Goal: Complete application form

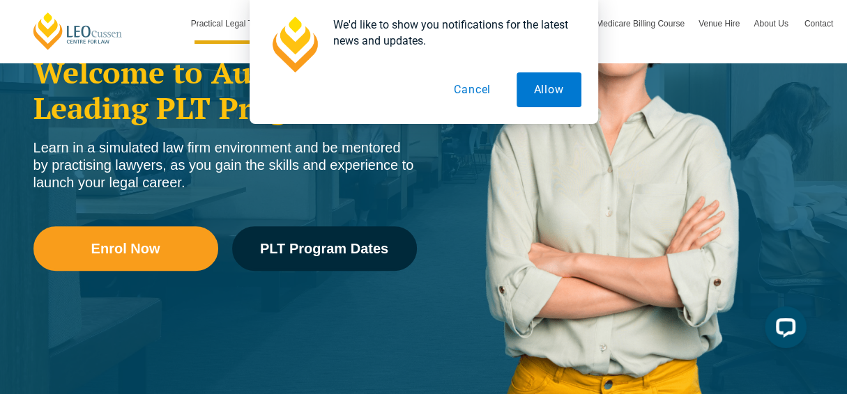
click at [480, 89] on button "Cancel" at bounding box center [472, 89] width 72 height 35
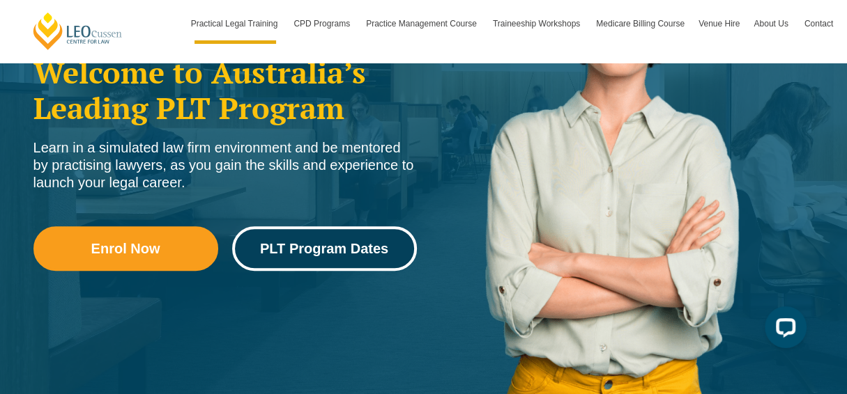
click at [342, 242] on span "PLT Program Dates" at bounding box center [324, 249] width 128 height 14
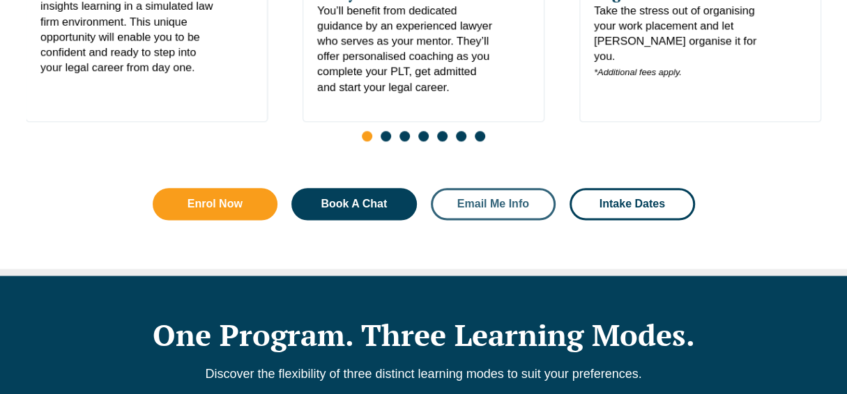
click at [510, 199] on span "Email Me Info" at bounding box center [493, 204] width 72 height 11
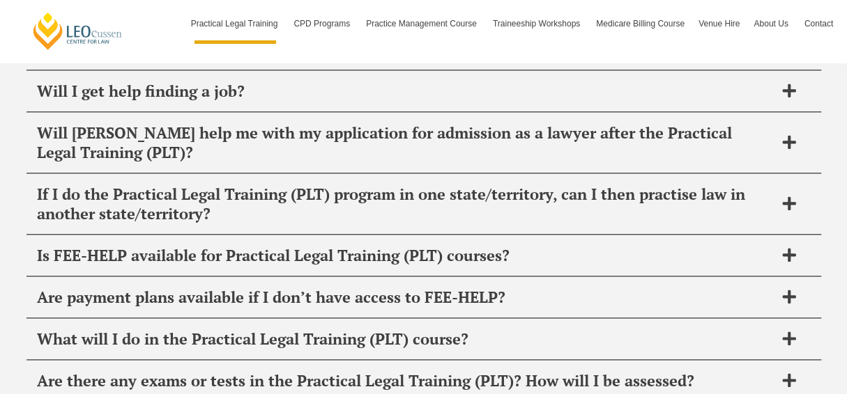
scroll to position [7013, 0]
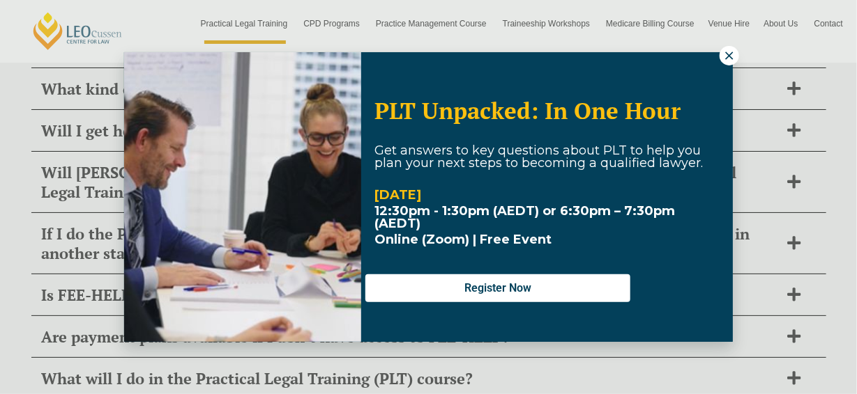
drag, startPoint x: 848, startPoint y: 359, endPoint x: 835, endPoint y: 321, distance: 40.6
click at [729, 54] on icon at bounding box center [729, 56] width 8 height 8
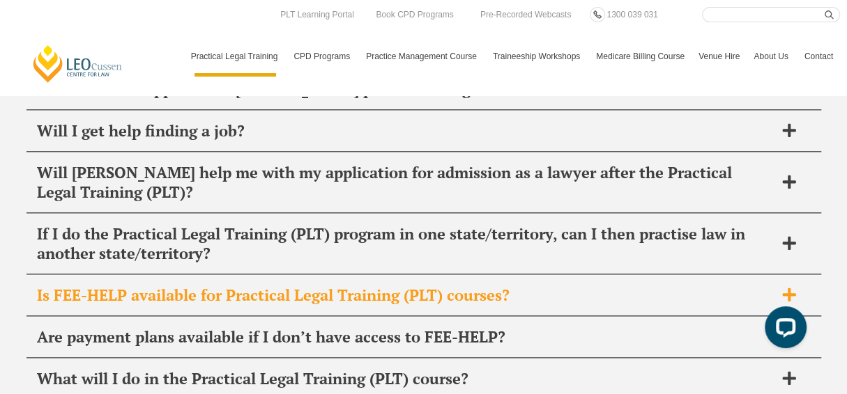
scroll to position [0, 0]
click at [474, 286] on h2 "Is FEE-HELP available for Practical Legal Training (PLT) courses?" at bounding box center [405, 296] width 737 height 20
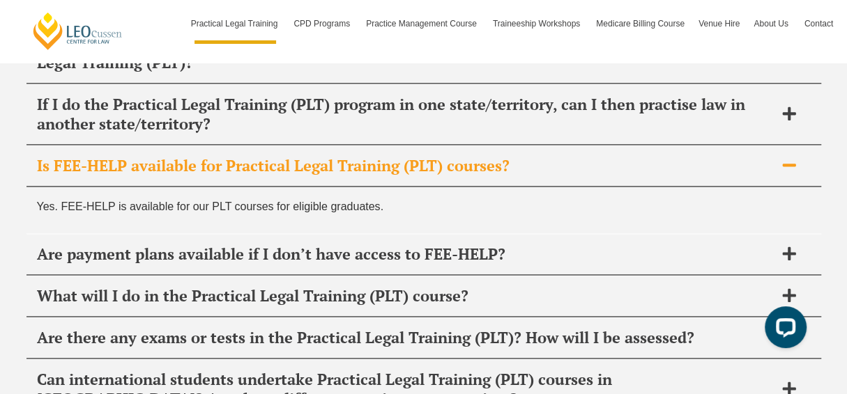
scroll to position [7152, 0]
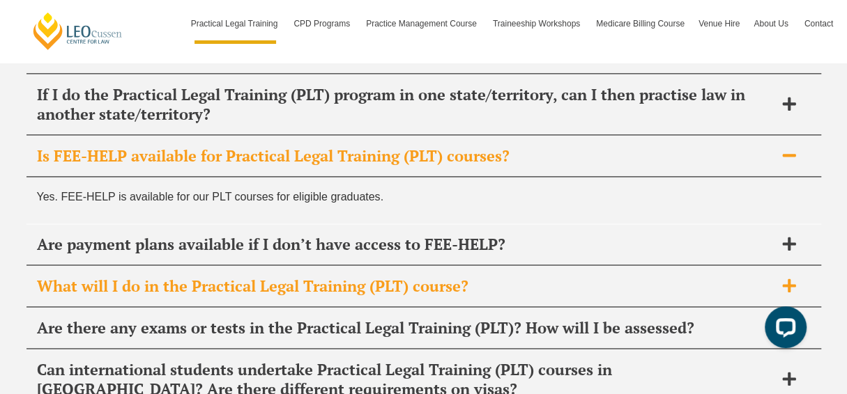
click at [576, 277] on h2 "What will I do in the Practical Legal Training (PLT) course?" at bounding box center [405, 287] width 737 height 20
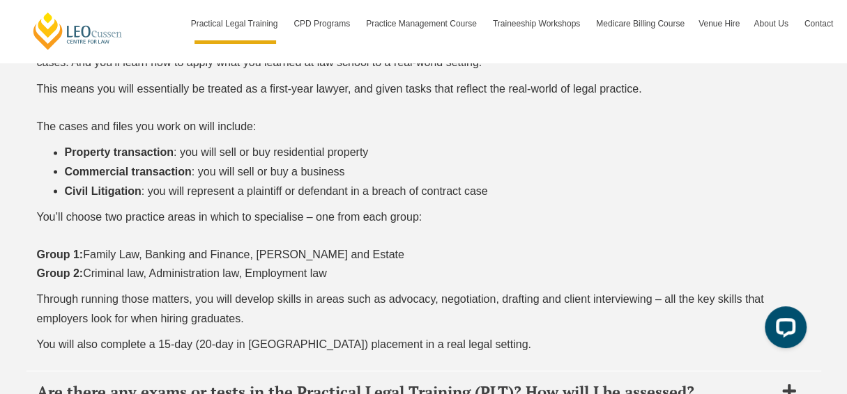
scroll to position [7451, 0]
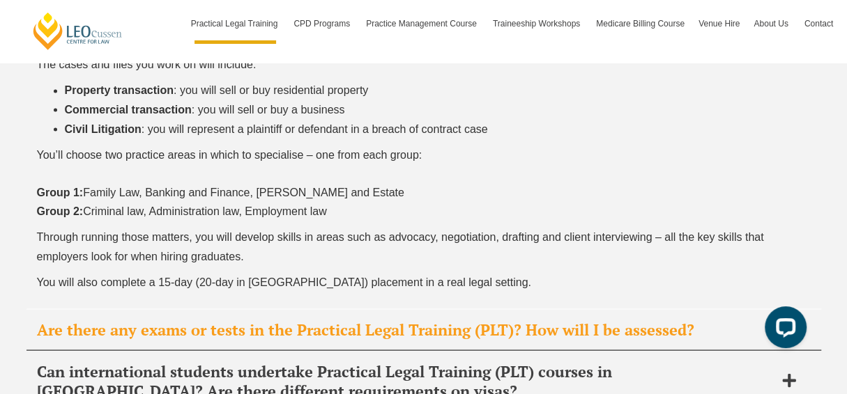
click at [686, 320] on h2 "Are there any exams or tests in the Practical Legal Training (PLT)? How will I …" at bounding box center [405, 330] width 737 height 20
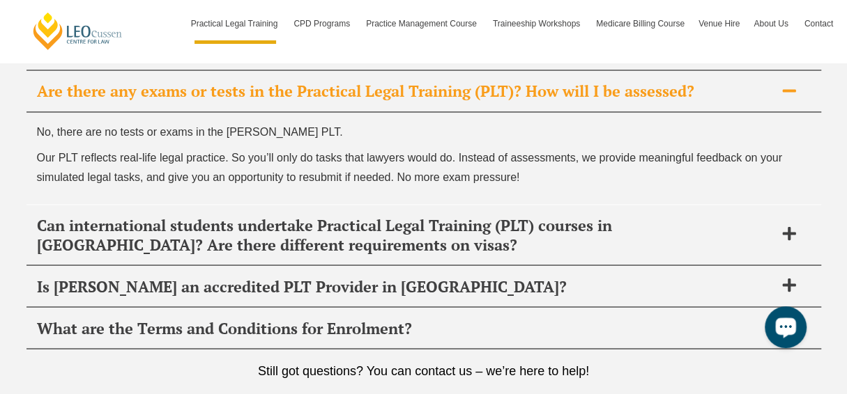
scroll to position [7352, 0]
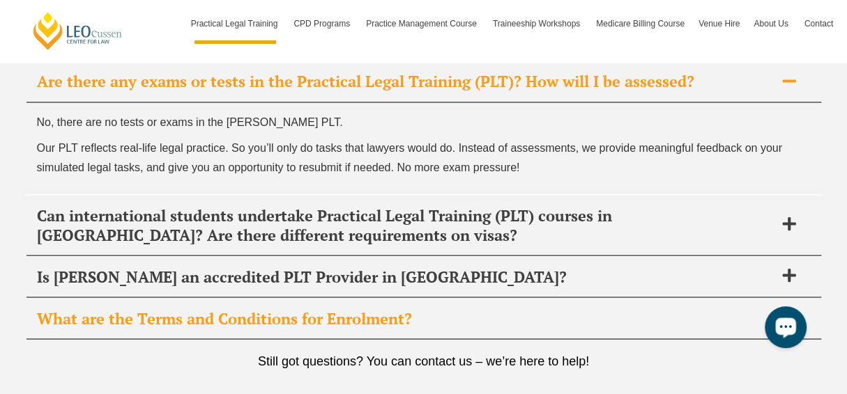
click at [792, 311] on icon at bounding box center [788, 317] width 13 height 13
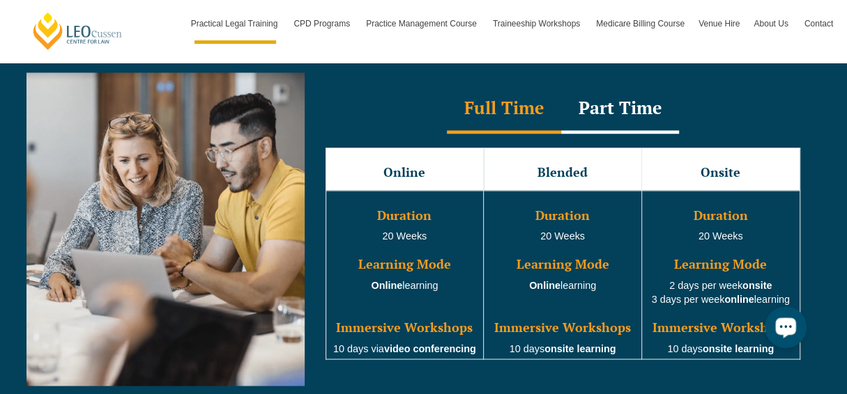
scroll to position [1302, 0]
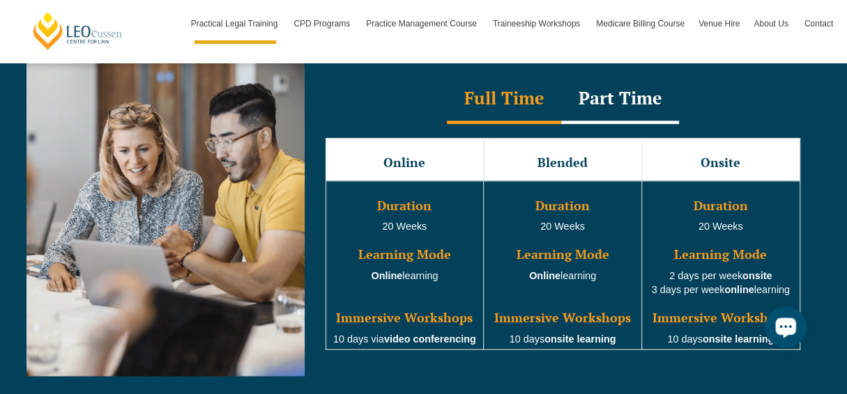
click at [636, 80] on div "Part Time" at bounding box center [620, 99] width 118 height 49
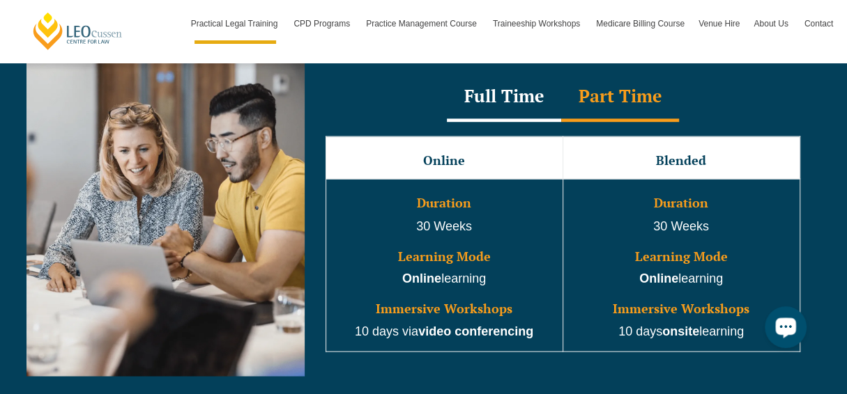
click at [507, 73] on div "Full Time" at bounding box center [504, 97] width 114 height 49
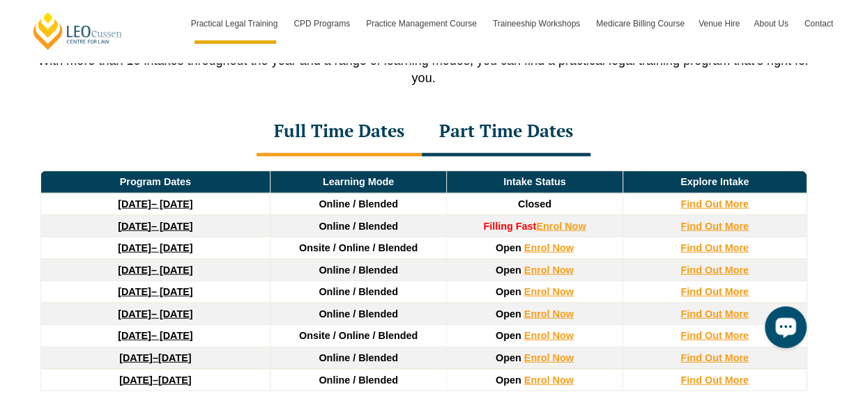
scroll to position [1931, 0]
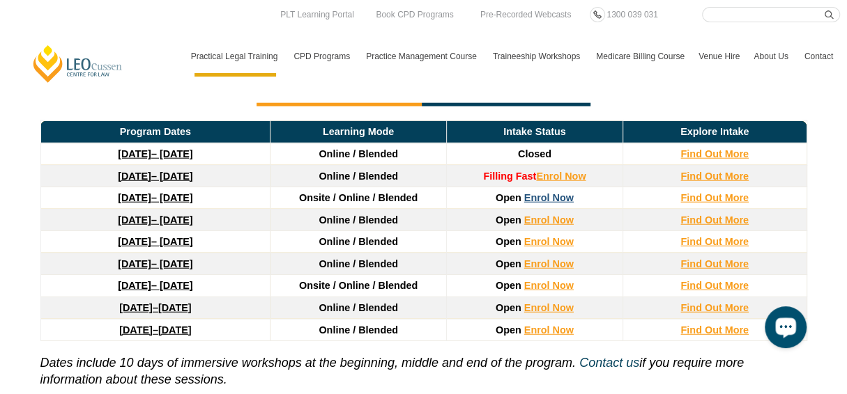
click at [546, 192] on link "Enrol Now" at bounding box center [548, 197] width 49 height 11
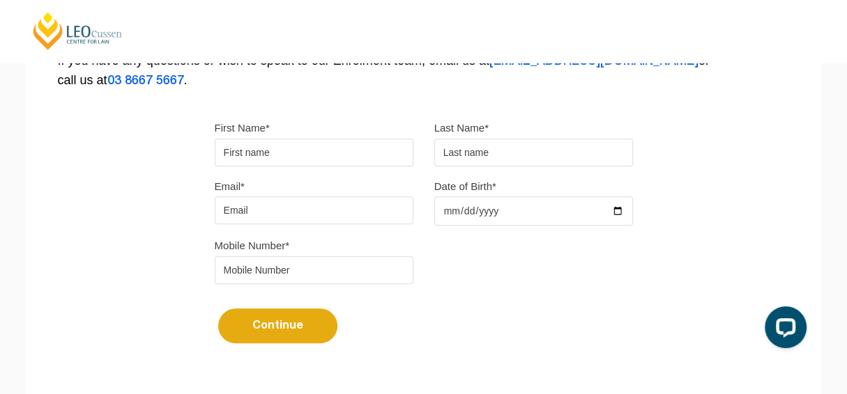
scroll to position [358, 0]
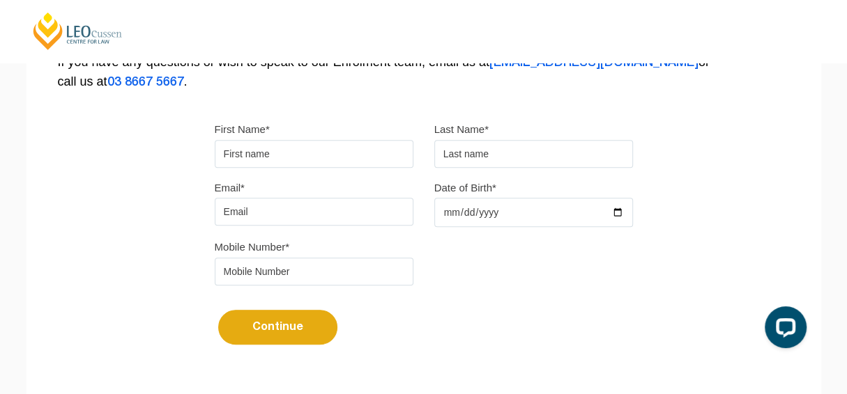
click at [249, 153] on input "First Name*" at bounding box center [314, 154] width 199 height 28
type input "Peta"
click at [546, 147] on input "text" at bounding box center [533, 154] width 199 height 28
type input "Ward"
click at [316, 210] on input "Email*" at bounding box center [314, 212] width 199 height 28
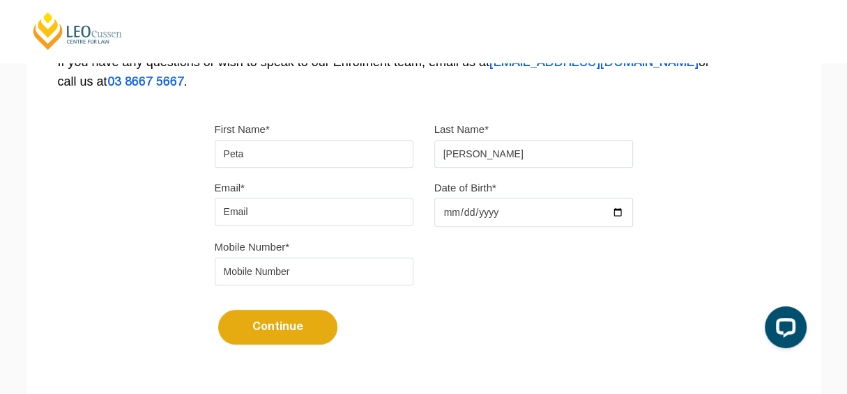
type input "tintajel0572@gmail.com"
click at [461, 213] on input "Date of Birth*" at bounding box center [533, 212] width 199 height 29
click at [580, 212] on input "Date of Birth*" at bounding box center [533, 212] width 199 height 29
click at [494, 215] on input "Date of Birth*" at bounding box center [533, 212] width 199 height 29
click at [451, 210] on input "Date of Birth*" at bounding box center [533, 212] width 199 height 29
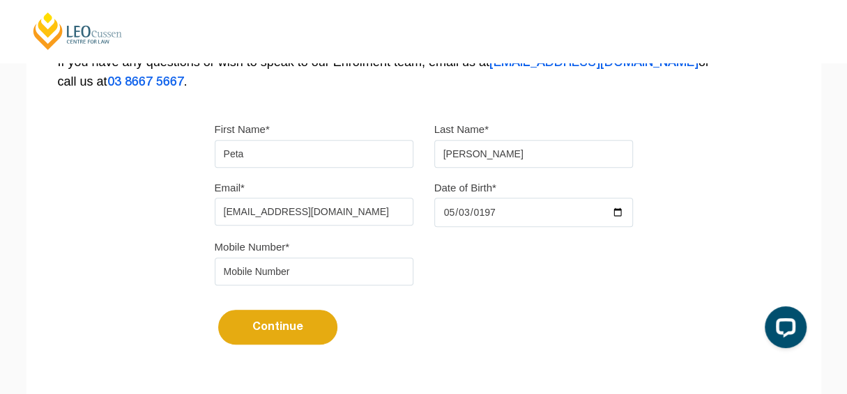
type input "1972-05-03"
click at [266, 276] on input "tel" at bounding box center [314, 272] width 199 height 28
type input "0409021443"
click at [256, 328] on button "Continue" at bounding box center [277, 327] width 119 height 35
select select
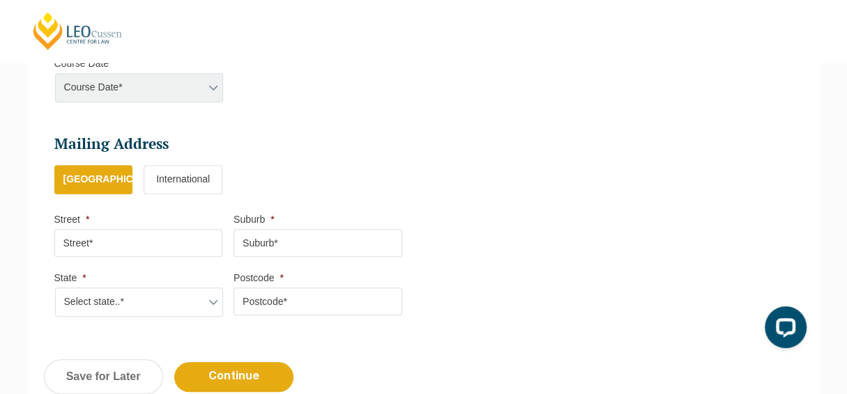
scroll to position [741, 0]
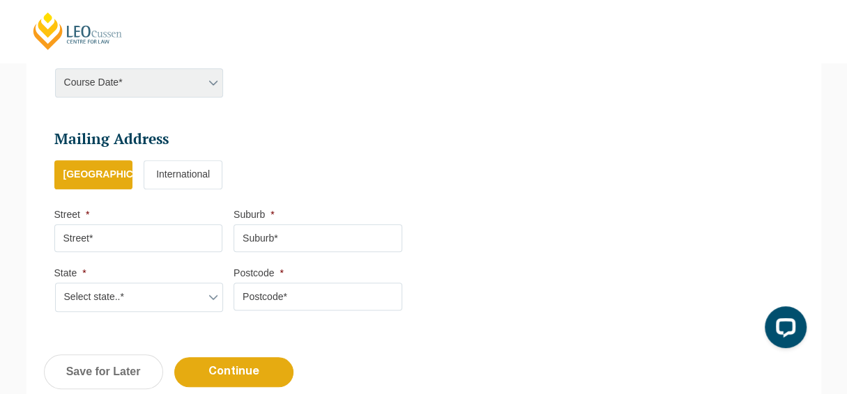
click at [145, 245] on input "Street *" at bounding box center [138, 238] width 169 height 28
type input "236 Ironmungie Road"
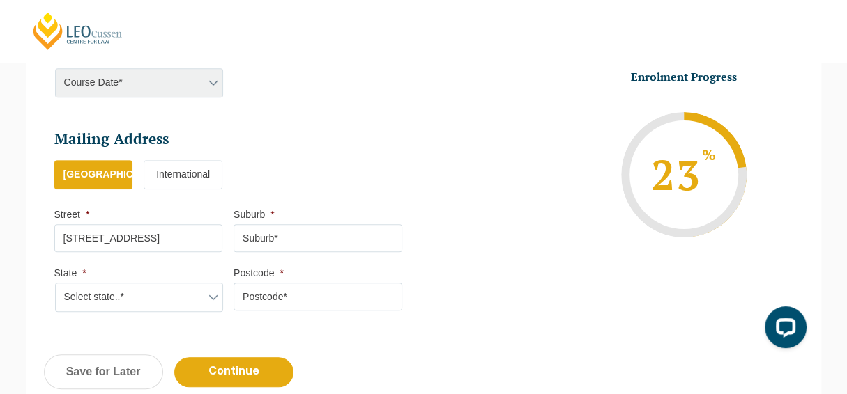
click at [275, 231] on input "Suburb *" at bounding box center [317, 238] width 169 height 28
type input "Maffra"
click at [213, 293] on select "Select state..* VIC WA QLD SA NSW NT ACT TAS" at bounding box center [139, 297] width 169 height 29
select select "NSW"
click at [55, 283] on select "Select state..* VIC WA QLD SA NSW NT ACT TAS" at bounding box center [139, 297] width 169 height 29
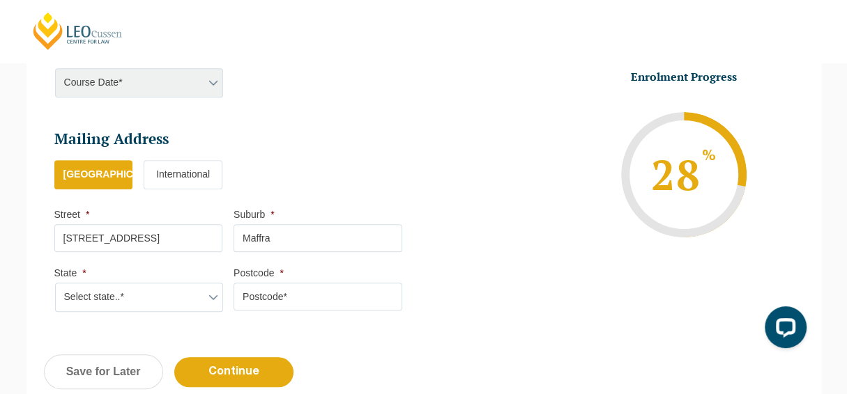
click at [280, 301] on input "Postcode *" at bounding box center [317, 297] width 169 height 28
type input "2630"
click at [257, 371] on input "Continue" at bounding box center [233, 373] width 119 height 30
select select
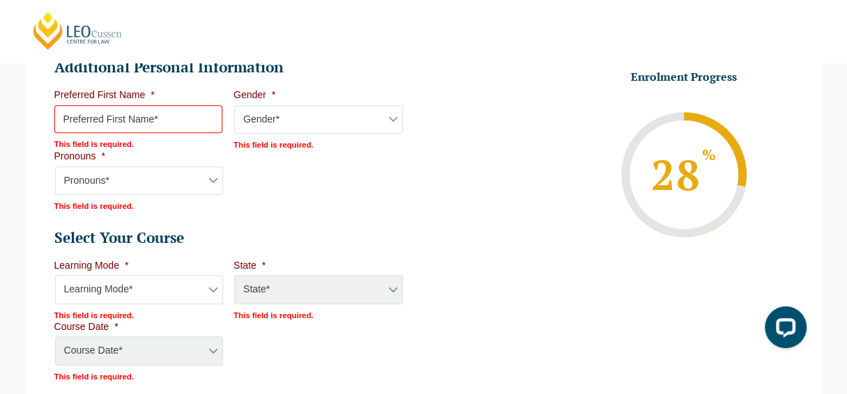
scroll to position [542, 0]
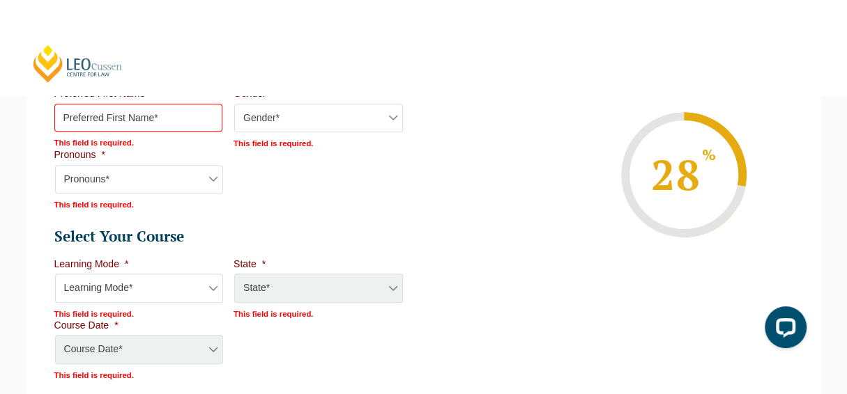
click at [126, 119] on input "Preferred First Name *" at bounding box center [138, 118] width 169 height 28
type input "PJ"
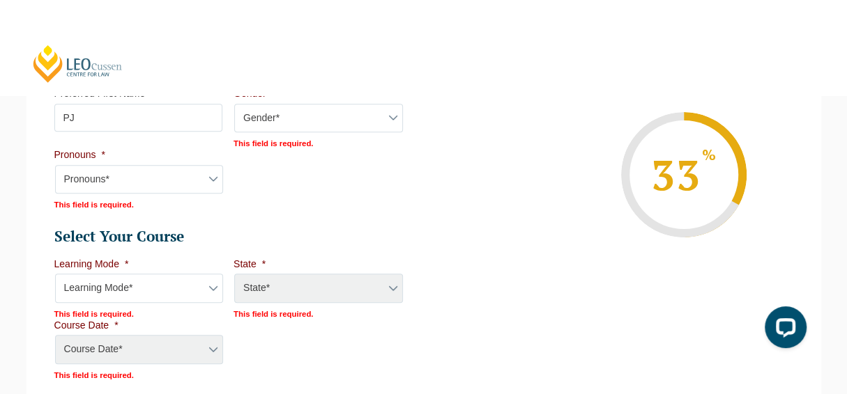
click at [273, 118] on select "Gender* Male Female Nonbinary Intersex Prefer not to disclose Other" at bounding box center [318, 118] width 169 height 29
click at [192, 174] on select "Pronouns* She/Her/Hers He/Him/His They/Them/Theirs Other Prefer not to disclose" at bounding box center [139, 179] width 169 height 29
select select "She/Her/Hers"
click at [55, 165] on select "Pronouns* She/Her/Hers He/Him/His They/Them/Theirs Other Prefer not to disclose" at bounding box center [139, 179] width 169 height 29
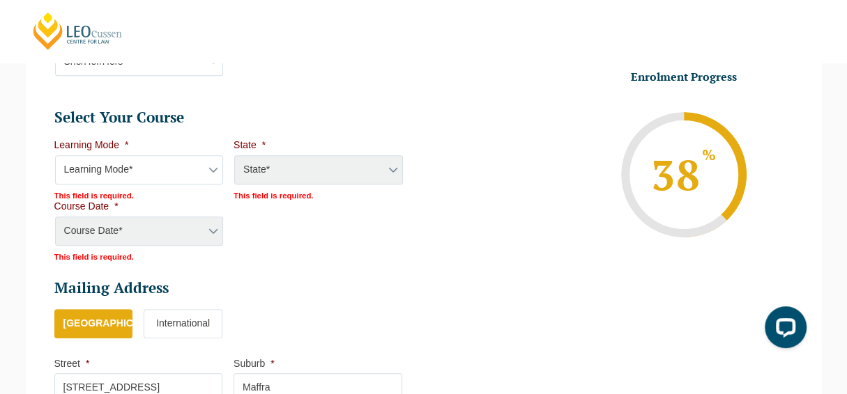
scroll to position [670, 0]
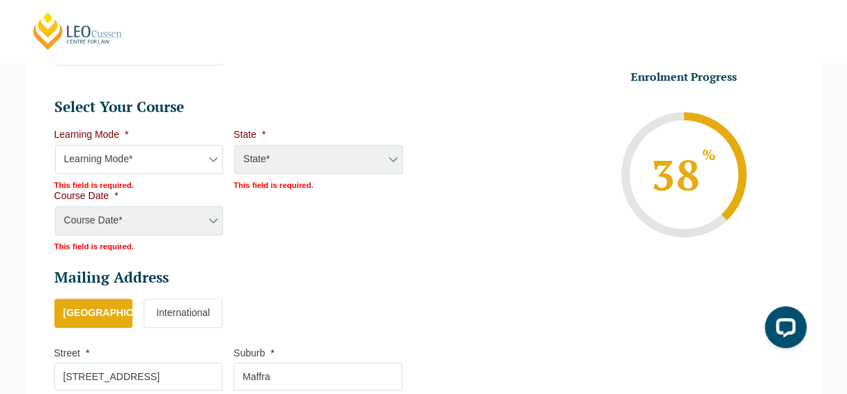
click at [390, 160] on div "State* ACT/NSW National (ACT/NSW, VIC, QLD, SA, WA) QLD SA VIC WA MAD GAD ABL" at bounding box center [317, 160] width 169 height 31
click at [170, 156] on select "Learning Mode* Online Full Time Learning Online Part Time Learning Blended Full…" at bounding box center [139, 159] width 169 height 29
select select "Online Full Time Learning"
click at [55, 145] on select "Learning Mode* Online Full Time Learning Online Part Time Learning Blended Full…" at bounding box center [139, 159] width 169 height 29
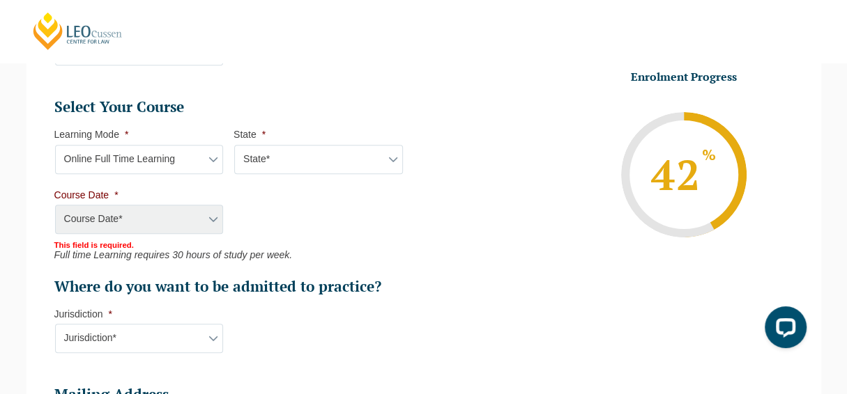
click at [292, 148] on select "State* National (ACT/NSW, VIC, QLD, SA, WA)" at bounding box center [318, 159] width 169 height 29
select select "National (ACT/NSW, VIC, QLD, SA, WA)"
click at [234, 145] on select "State* National (ACT/NSW, VIC, QLD, SA, WA)" at bounding box center [318, 159] width 169 height 29
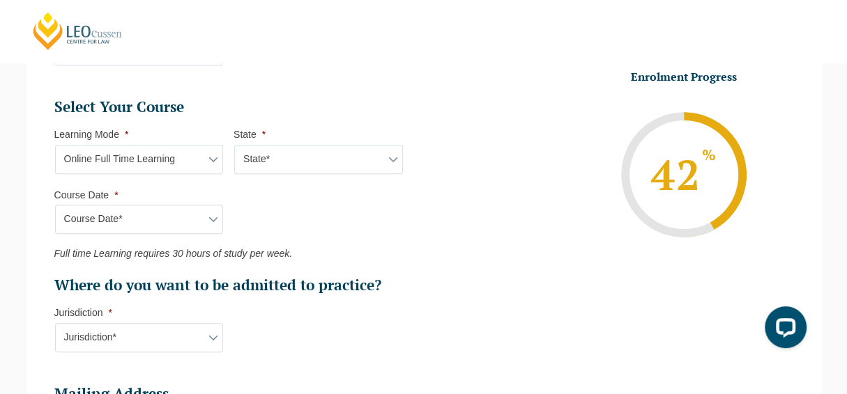
click at [391, 160] on select "State* National (ACT/NSW, VIC, QLD, SA, WA)" at bounding box center [318, 159] width 169 height 29
click at [234, 145] on select "State* National (ACT/NSW, VIC, QLD, SA, WA)" at bounding box center [318, 159] width 169 height 29
click at [171, 212] on select "Course Date* December 2025 (08-Dec-2025 to 16-May-2026) January 2026 (27-Jan-20…" at bounding box center [139, 219] width 169 height 29
select select "January 2026 (27-Jan-2026 to 12-Jun-2026)"
click at [55, 205] on select "Course Date* December 2025 (08-Dec-2025 to 16-May-2026) January 2026 (27-Jan-20…" at bounding box center [139, 219] width 169 height 29
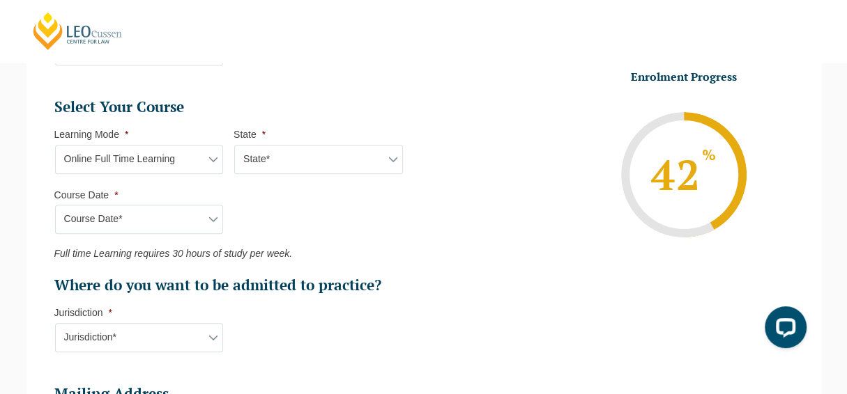
type input "Intake 01 January 2026 FT"
type input "Practical Legal Training (NAT)"
select select "NAT PLT (JAN) 2026 Full Time Online"
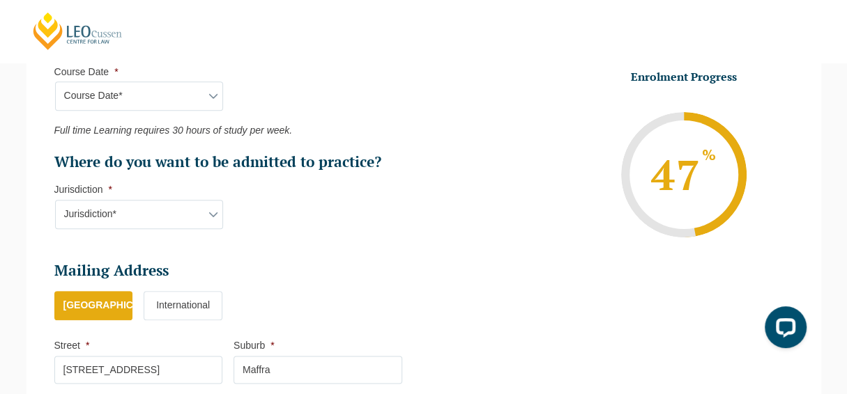
scroll to position [808, 0]
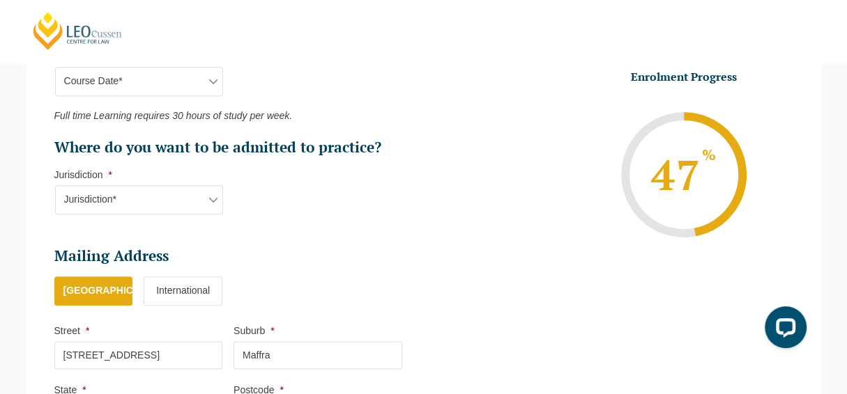
click at [197, 194] on select "Jurisdiction* VIC ACT/NSW SA WA QLD" at bounding box center [139, 199] width 169 height 29
select select "ACT/NSW"
click at [55, 185] on select "Jurisdiction* VIC ACT/NSW SA WA QLD" at bounding box center [139, 199] width 169 height 29
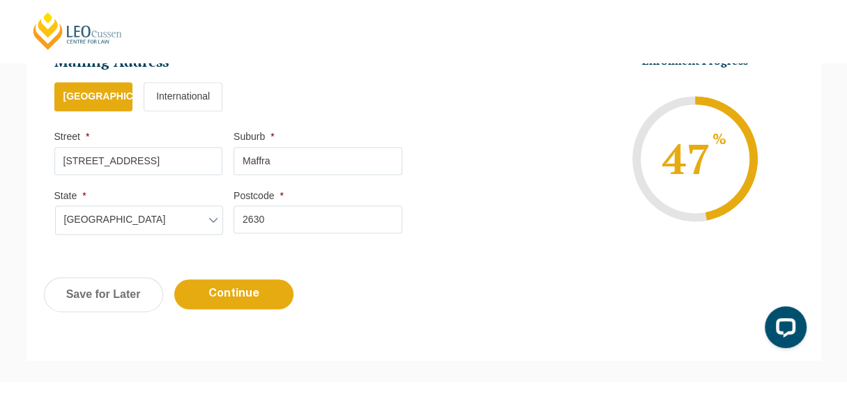
scroll to position [1009, 0]
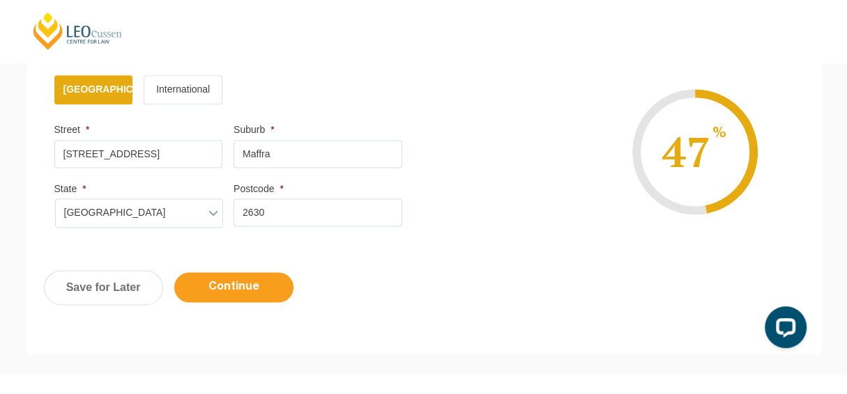
click at [256, 285] on input "Continue" at bounding box center [233, 288] width 119 height 30
select select "Online Full Time Learning"
select select "National (ACT/NSW, VIC, QLD, SA, WA)"
select select
select select "January 2026 (27-Jan-2026 to 12-Jun-2026)"
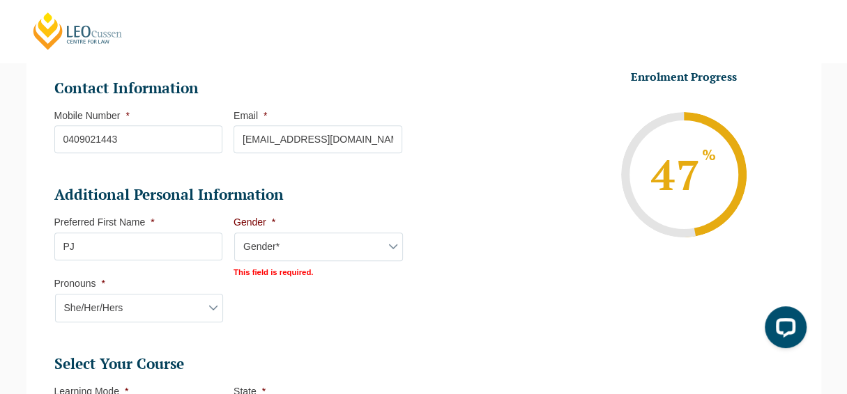
scroll to position [480, 0]
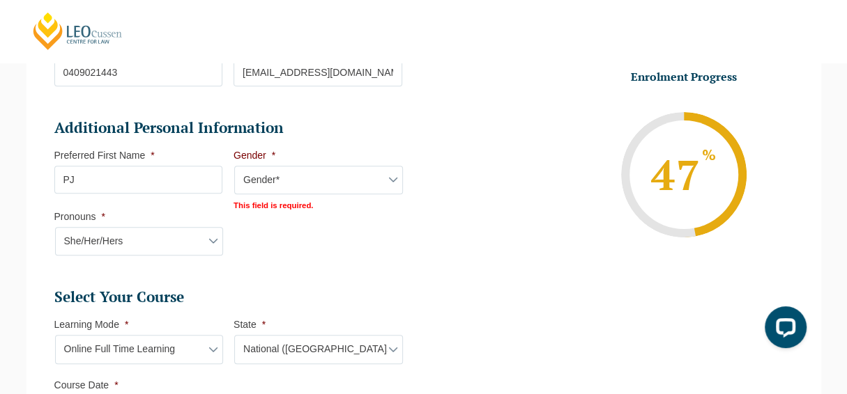
click at [360, 169] on select "Gender* Male Female Nonbinary Intersex Prefer not to disclose Other" at bounding box center [318, 180] width 169 height 29
select select "Female"
click at [234, 166] on select "Gender* Male Female Nonbinary Intersex Prefer not to disclose Other" at bounding box center [318, 180] width 169 height 29
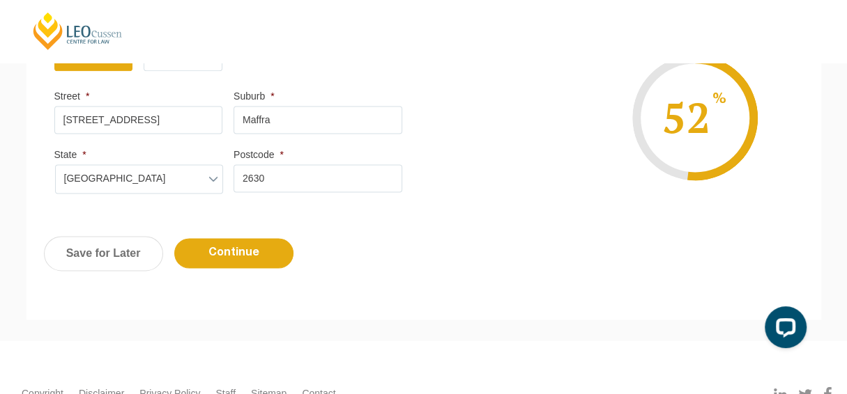
scroll to position [1044, 0]
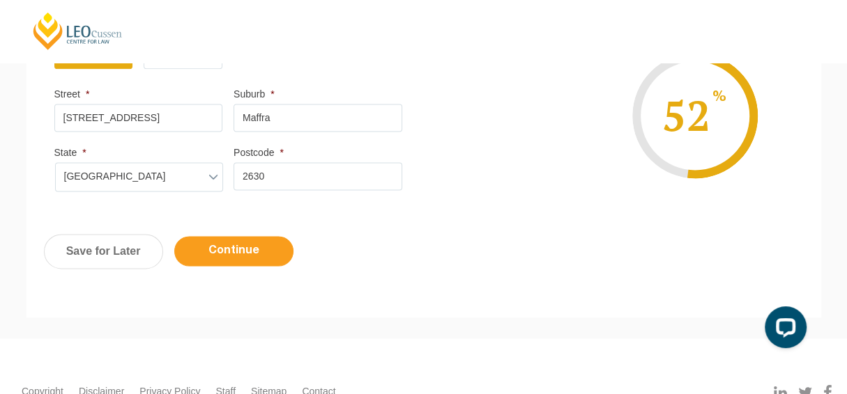
click at [250, 245] on input "Continue" at bounding box center [233, 251] width 119 height 30
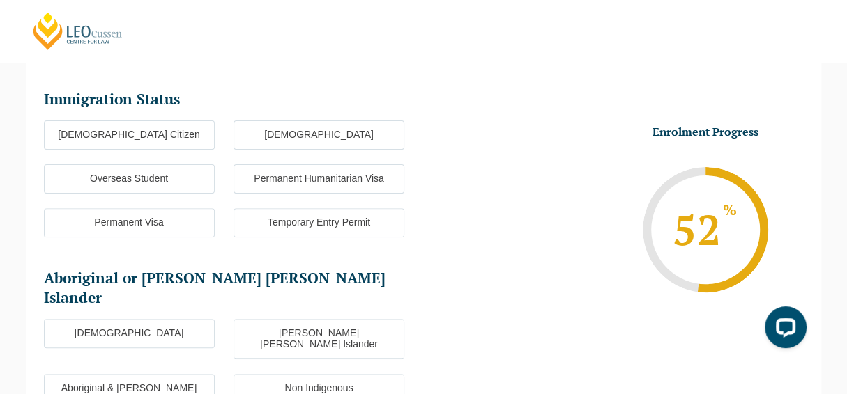
scroll to position [120, 0]
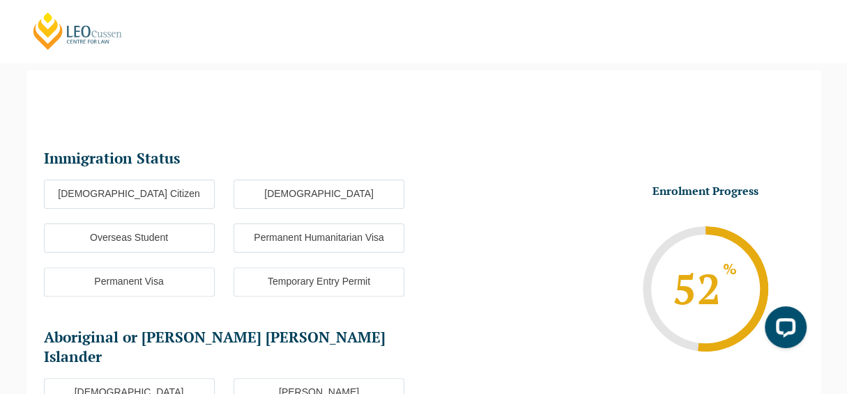
click at [173, 192] on label "Australian Citizen" at bounding box center [129, 194] width 171 height 29
click at [0, 0] on input "Australian Citizen" at bounding box center [0, 0] width 0 height 0
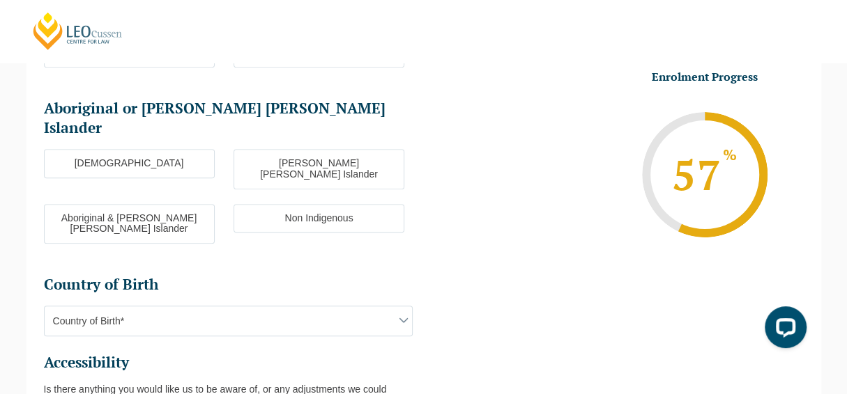
scroll to position [351, 0]
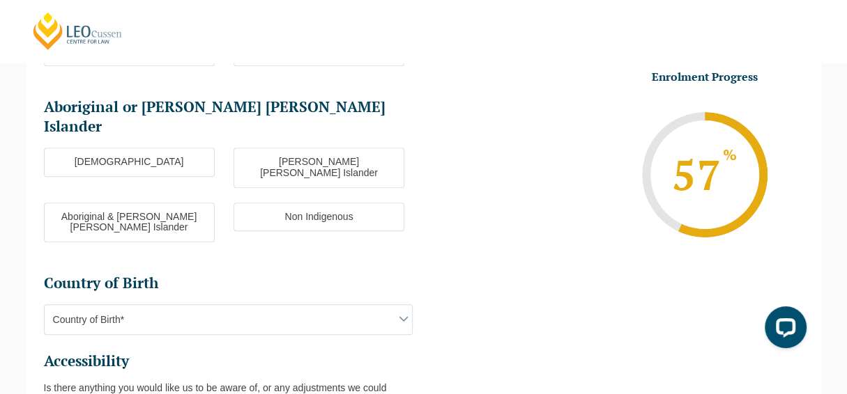
click at [369, 203] on label "Non Indigenous" at bounding box center [318, 217] width 171 height 29
click at [0, 0] on input "Non Indigenous" at bounding box center [0, 0] width 0 height 0
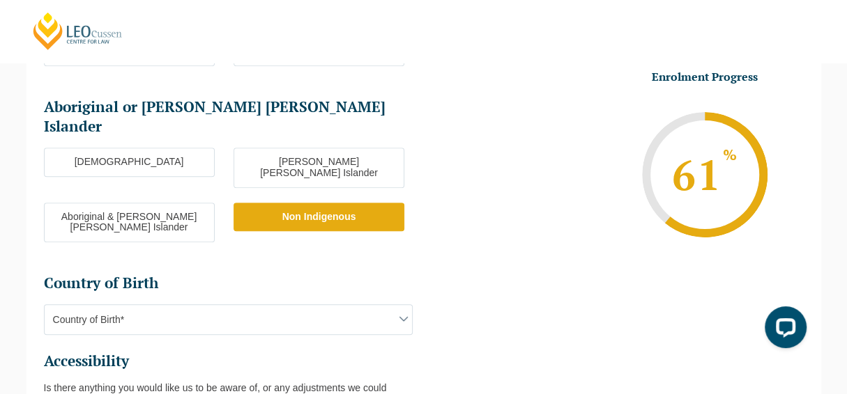
click at [314, 305] on span "Country of Birth*" at bounding box center [228, 319] width 367 height 29
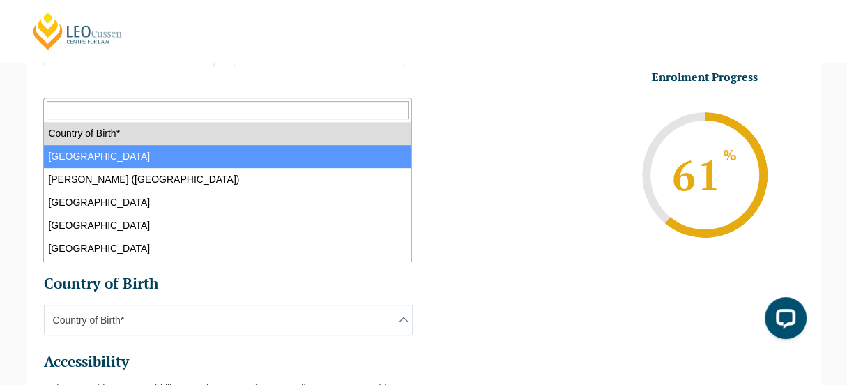
select select "Australia 1101"
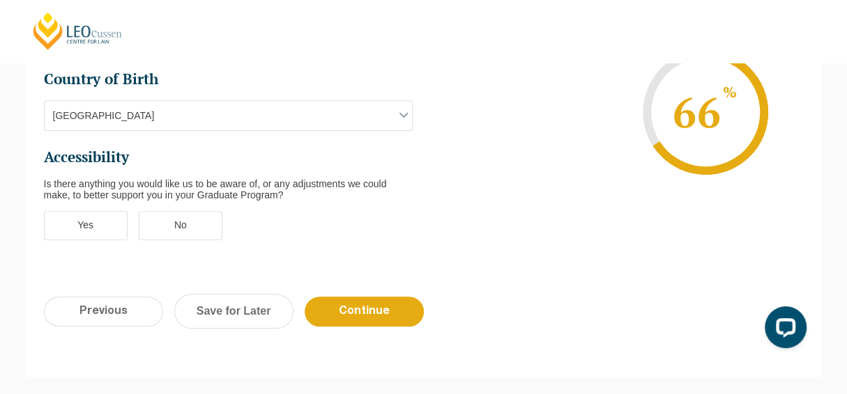
scroll to position [558, 0]
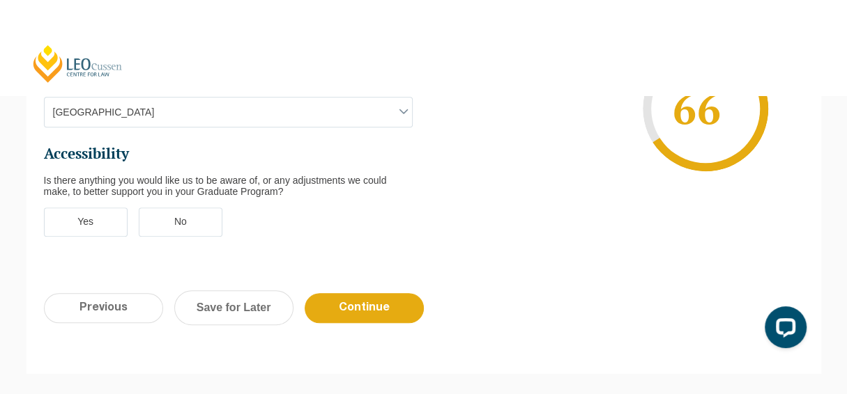
click at [189, 208] on label "No" at bounding box center [181, 222] width 84 height 29
click at [0, 0] on input "No" at bounding box center [0, 0] width 0 height 0
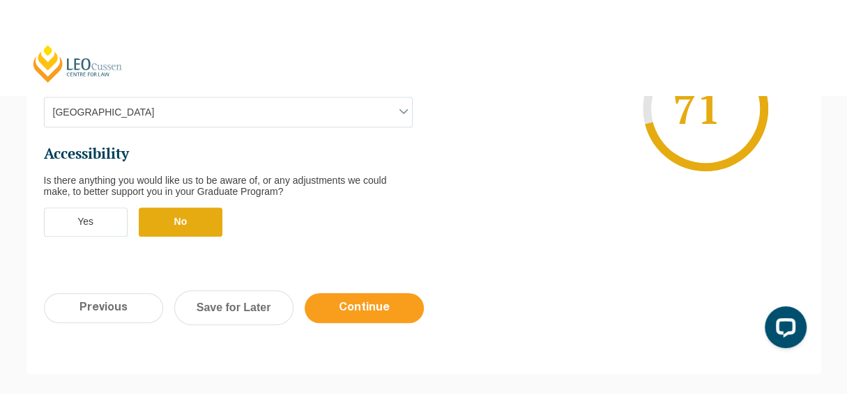
click at [395, 293] on input "Continue" at bounding box center [364, 308] width 119 height 30
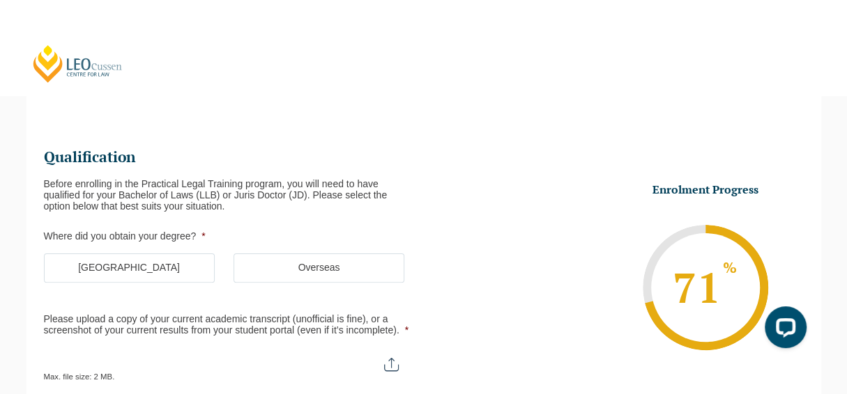
scroll to position [120, 0]
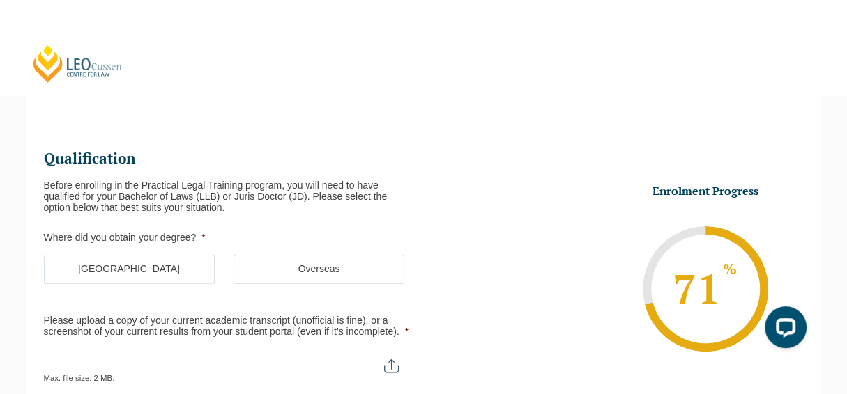
click at [150, 272] on label "Australia" at bounding box center [129, 269] width 171 height 29
click at [0, 0] on input "Australia" at bounding box center [0, 0] width 0 height 0
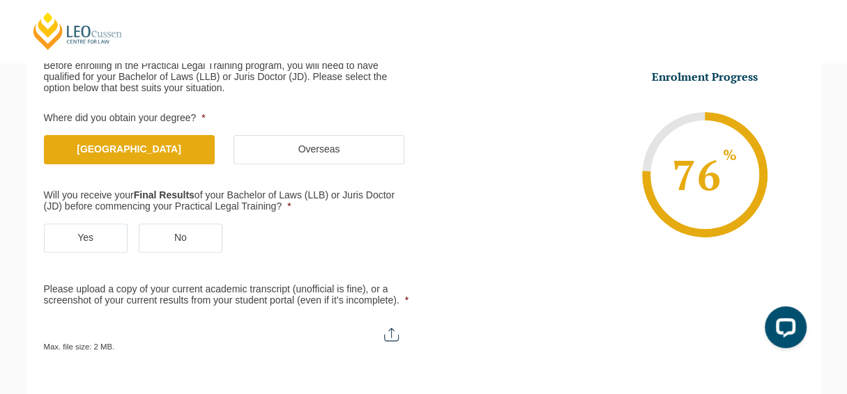
scroll to position [245, 0]
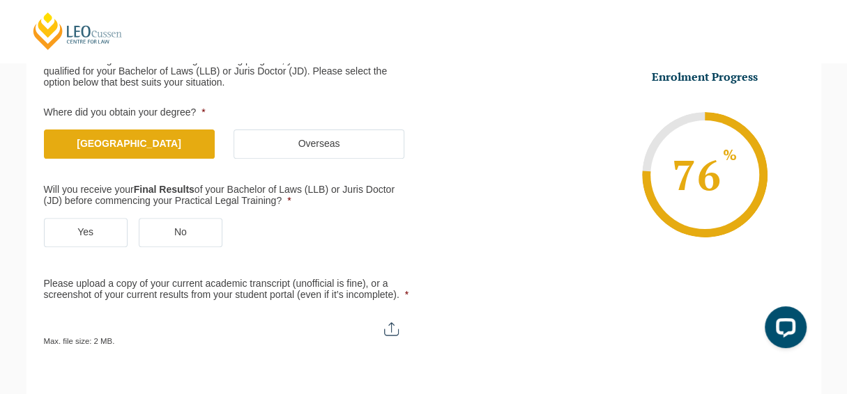
click at [89, 228] on label "Yes" at bounding box center [86, 232] width 84 height 29
click at [0, 0] on input "Yes" at bounding box center [0, 0] width 0 height 0
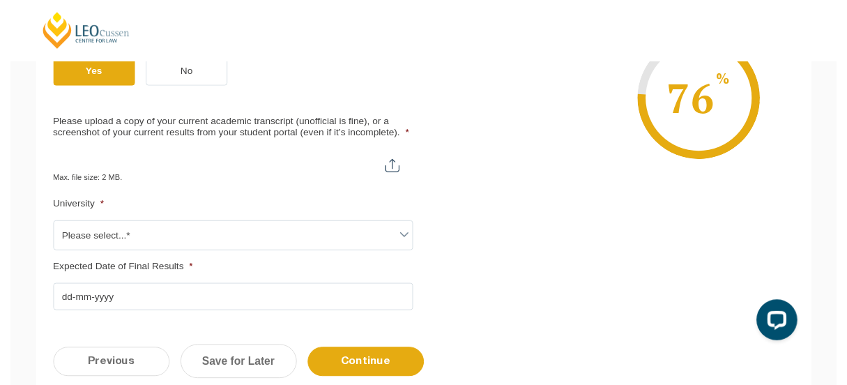
scroll to position [406, 0]
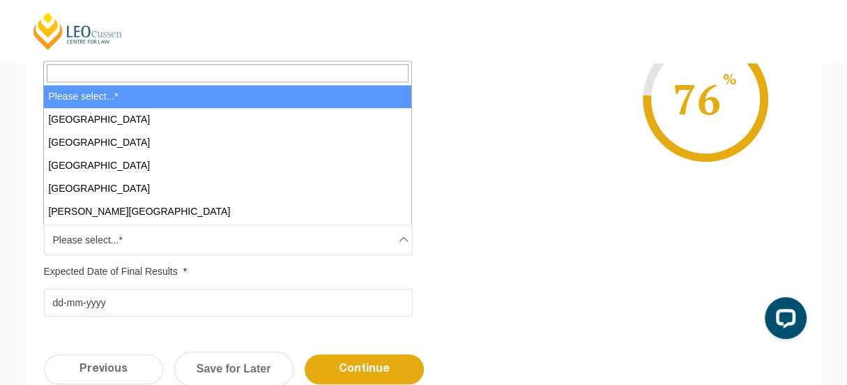
click at [396, 236] on span at bounding box center [403, 239] width 17 height 17
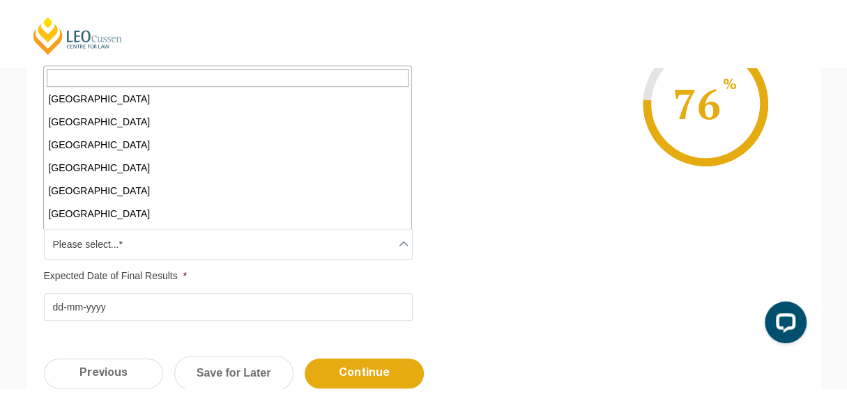
scroll to position [659, 0]
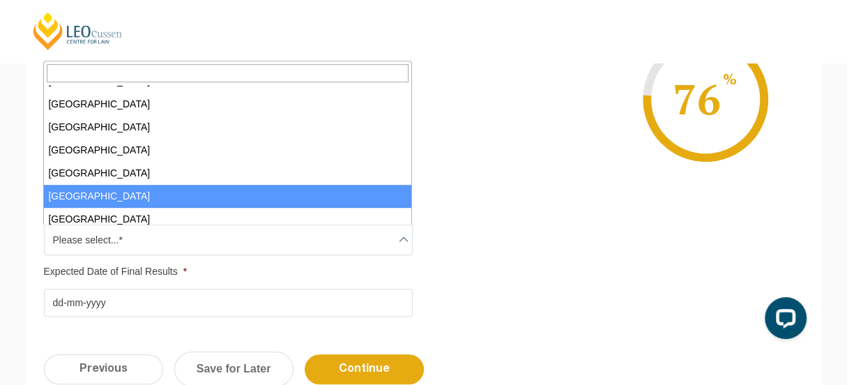
select select "University of Southern Queensland"
